Goal: Use online tool/utility: Utilize a website feature to perform a specific function

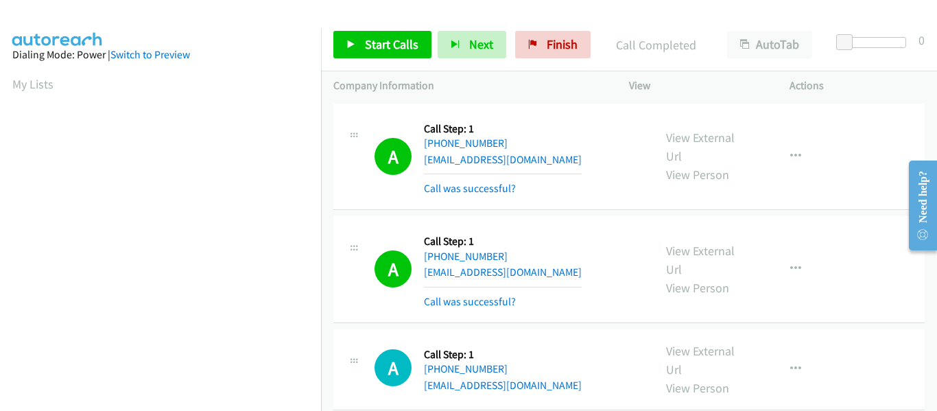
scroll to position [359, 0]
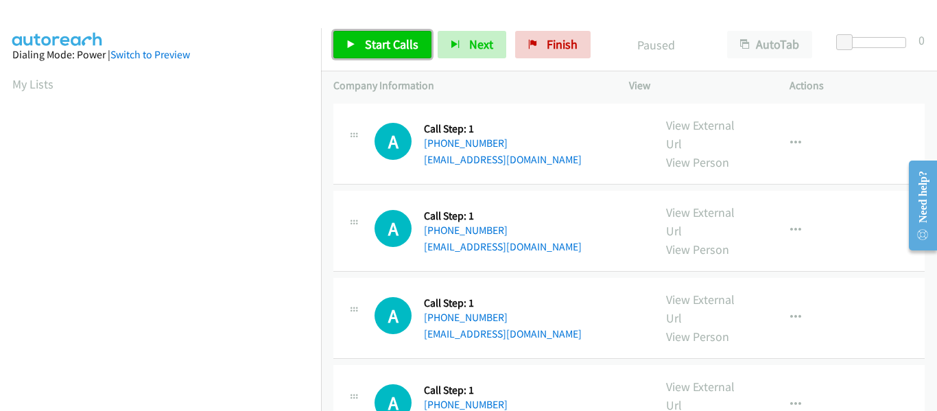
click at [362, 40] on link "Start Calls" at bounding box center [382, 44] width 98 height 27
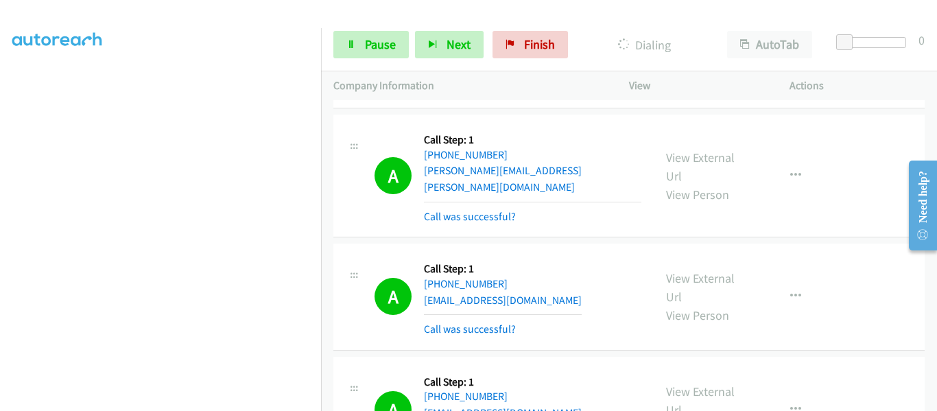
scroll to position [359, 0]
click at [350, 45] on icon at bounding box center [351, 45] width 10 height 10
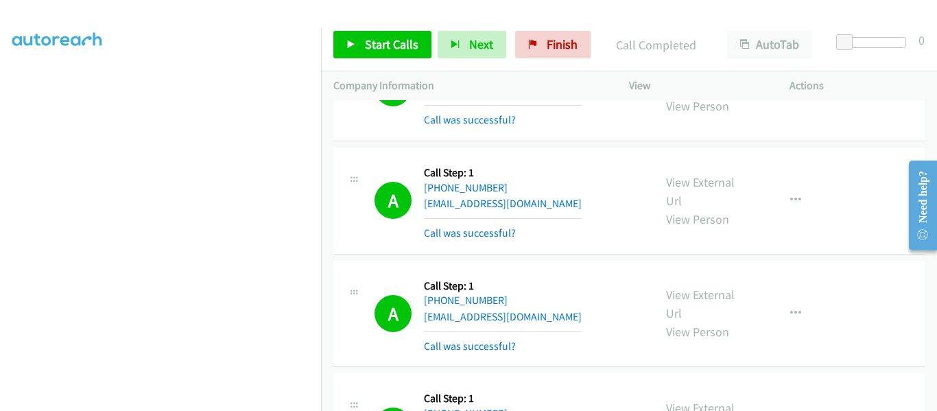
scroll to position [0, 0]
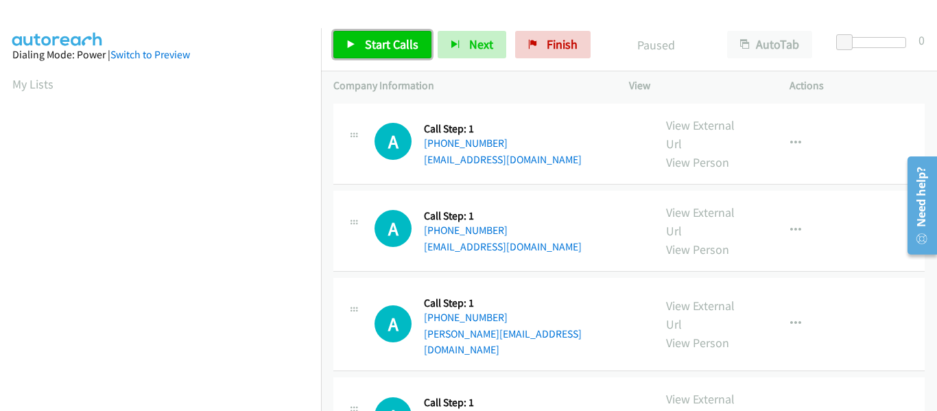
click at [346, 38] on link "Start Calls" at bounding box center [382, 44] width 98 height 27
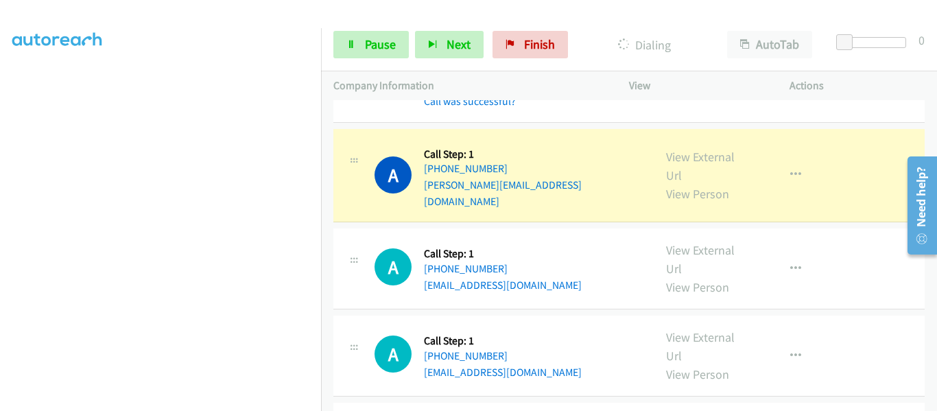
scroll to position [206, 0]
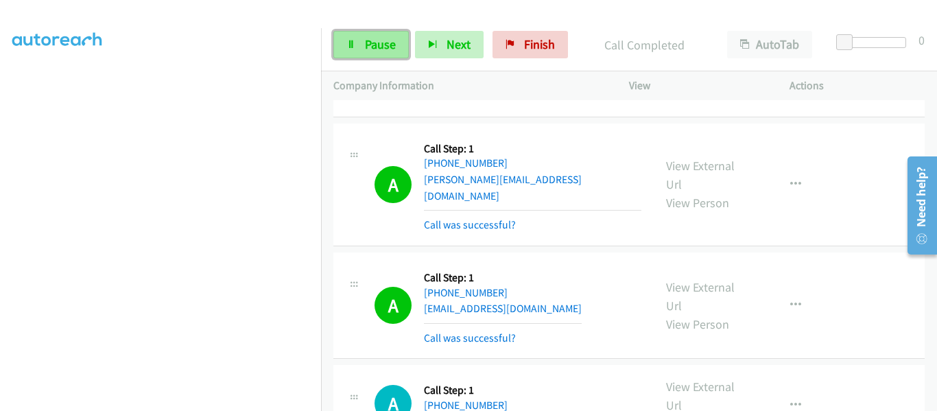
click at [357, 49] on link "Pause" at bounding box center [370, 44] width 75 height 27
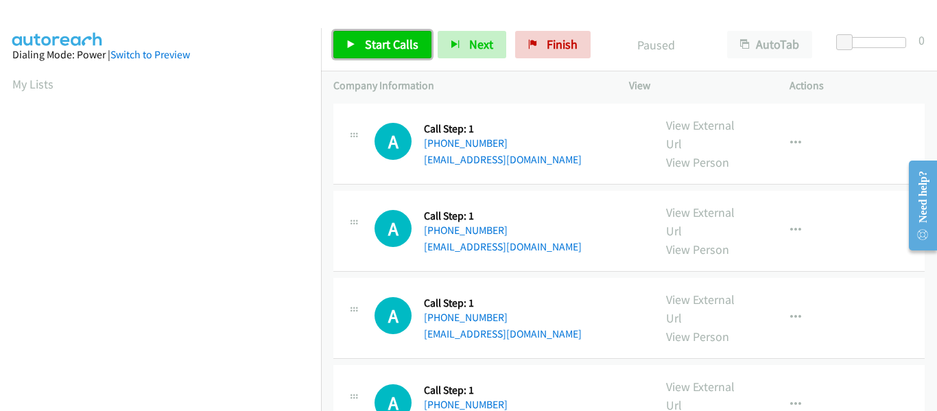
click at [350, 50] on link "Start Calls" at bounding box center [382, 44] width 98 height 27
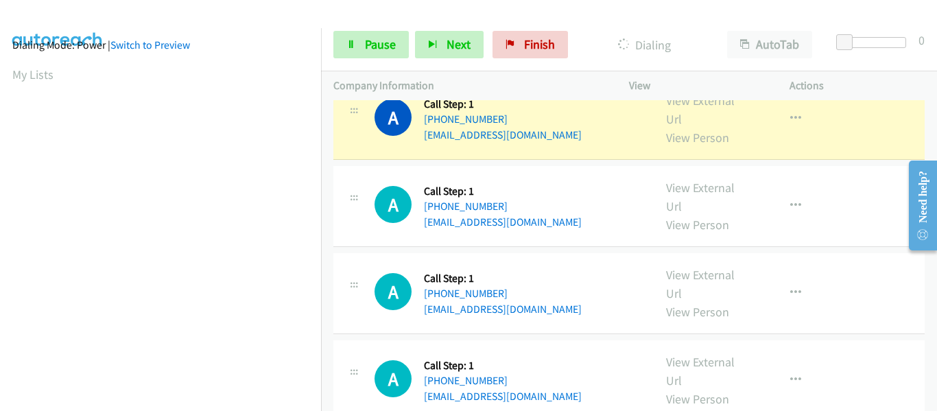
scroll to position [359, 0]
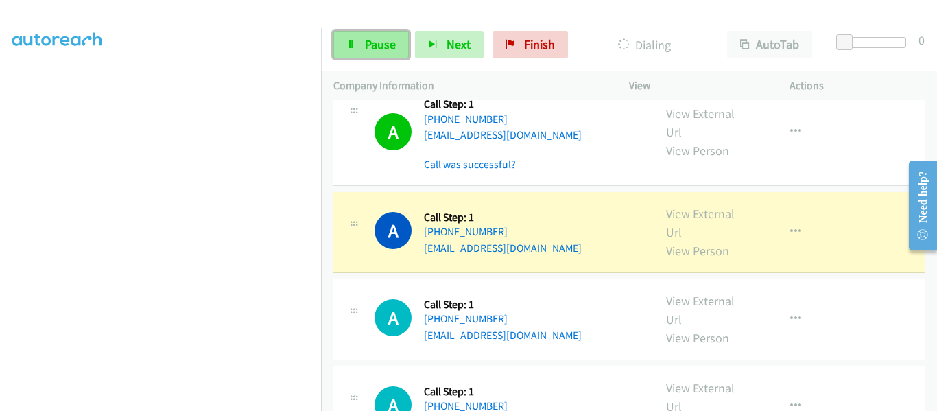
click at [367, 47] on span "Pause" at bounding box center [380, 44] width 31 height 16
